Goal: Task Accomplishment & Management: Manage account settings

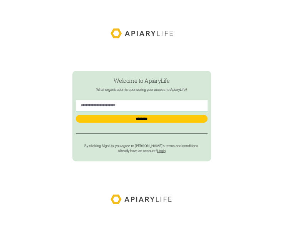
click at [162, 151] on link "Login" at bounding box center [161, 151] width 8 height 4
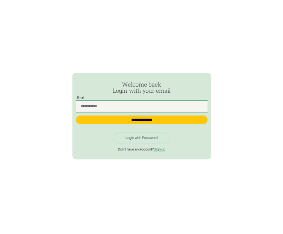
click at [111, 107] on input "Passwordless Login" at bounding box center [142, 106] width 132 height 11
click at [94, 105] on input "Passwordless Login" at bounding box center [142, 106] width 132 height 11
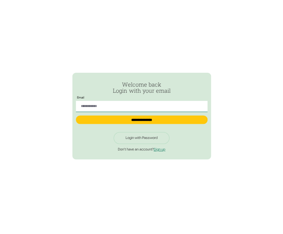
click at [94, 151] on p "Don't have an account? Sign up" at bounding box center [142, 150] width 132 height 4
click at [132, 138] on div "Login with Password" at bounding box center [142, 138] width 32 height 4
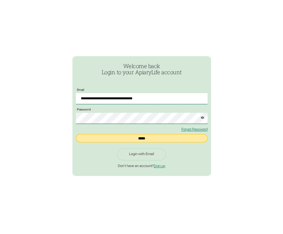
click at [137, 136] on input "*****" at bounding box center [142, 138] width 132 height 8
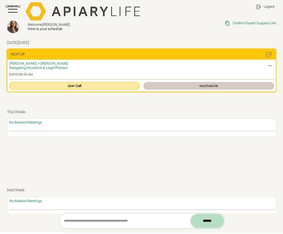
click at [71, 87] on link "Join Call" at bounding box center [74, 86] width 131 height 8
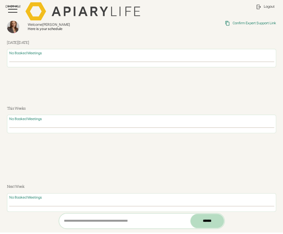
click at [12, 9] on div "menu" at bounding box center [12, 9] width 9 height 1
click at [14, 13] on div "menu" at bounding box center [12, 9] width 18 height 18
click at [14, 9] on div "menu" at bounding box center [12, 9] width 9 height 1
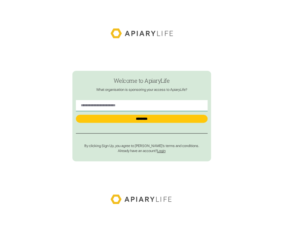
click at [161, 153] on link "Login" at bounding box center [161, 151] width 8 height 4
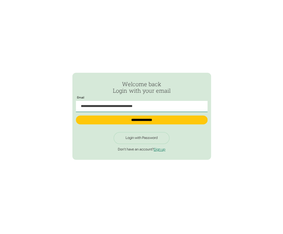
click at [143, 134] on link "Login with Password" at bounding box center [142, 138] width 56 height 12
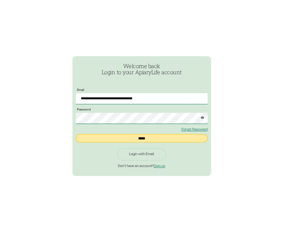
click at [142, 140] on input "*****" at bounding box center [142, 138] width 132 height 8
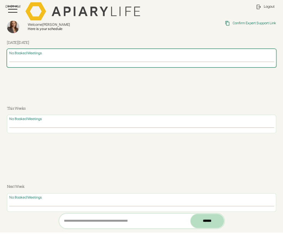
click at [182, 51] on div "No Booked Meetings" at bounding box center [141, 58] width 269 height 18
